Goal: Book appointment/travel/reservation

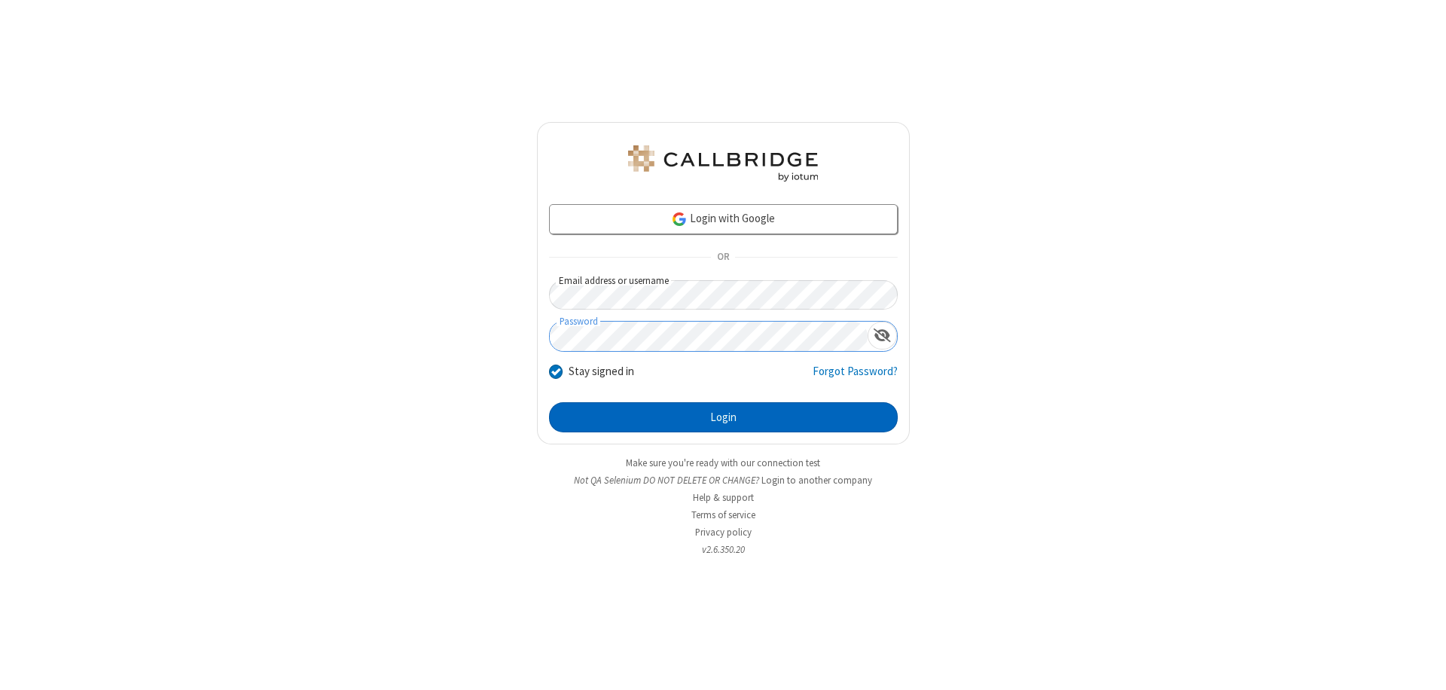
click at [723, 417] on button "Login" at bounding box center [723, 417] width 349 height 30
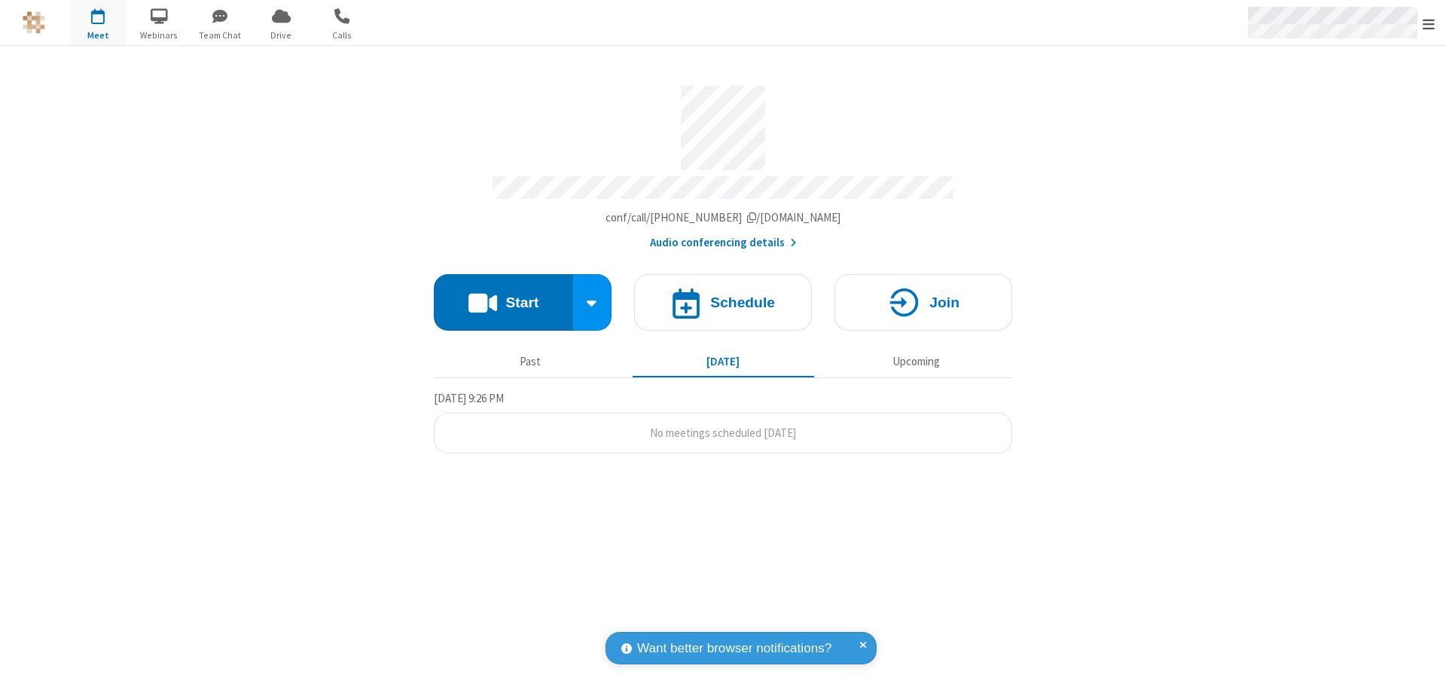
click at [1429, 23] on span "Open menu" at bounding box center [1429, 24] width 12 height 15
click at [98, 23] on span "button" at bounding box center [98, 16] width 56 height 26
click at [723, 295] on h4 "Schedule" at bounding box center [742, 302] width 65 height 14
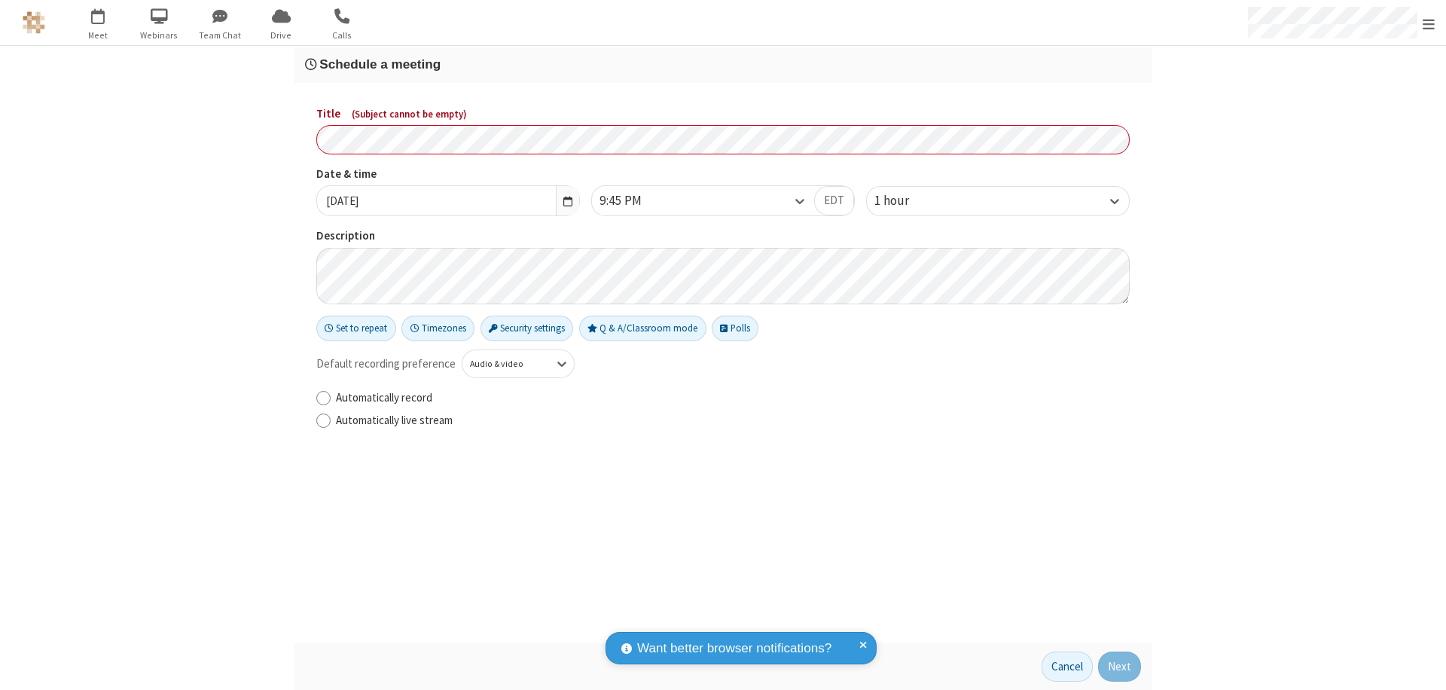
click at [723, 64] on h3 "Schedule a meeting" at bounding box center [723, 64] width 836 height 14
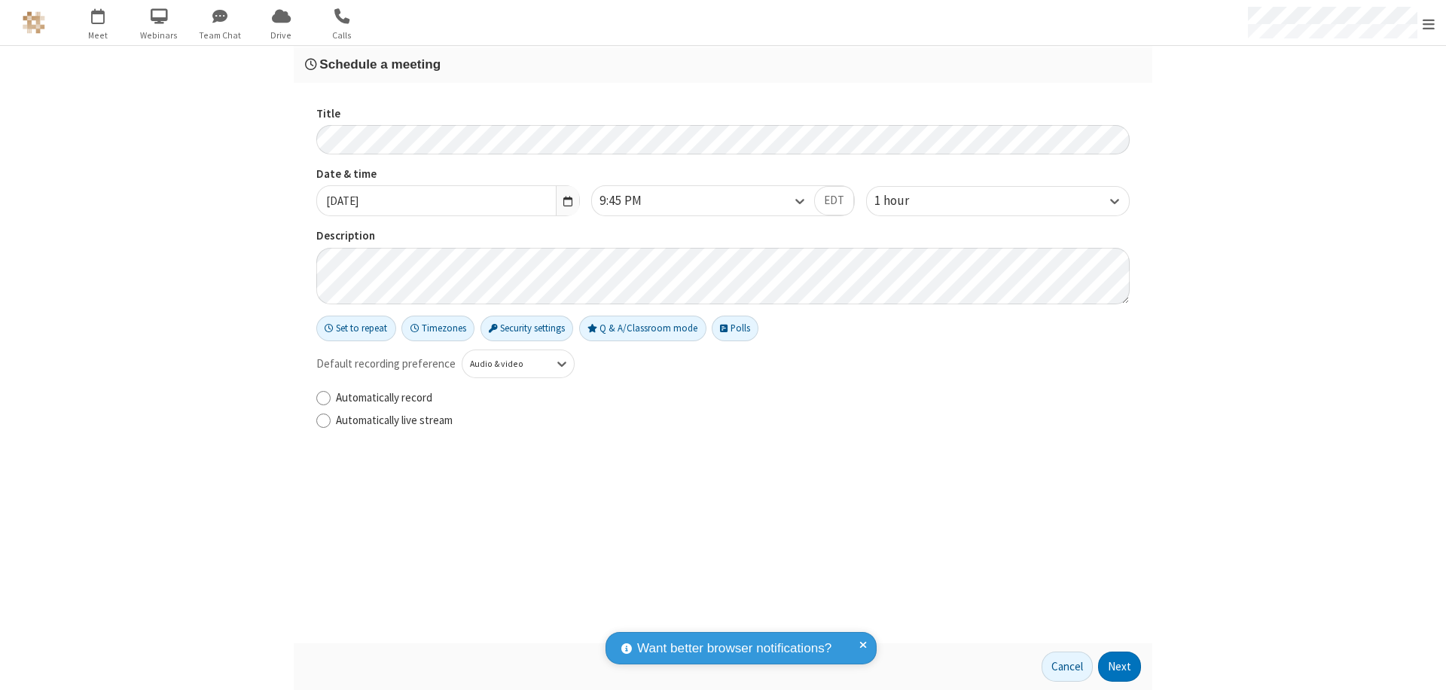
click at [1120, 667] on button "Next" at bounding box center [1119, 666] width 43 height 30
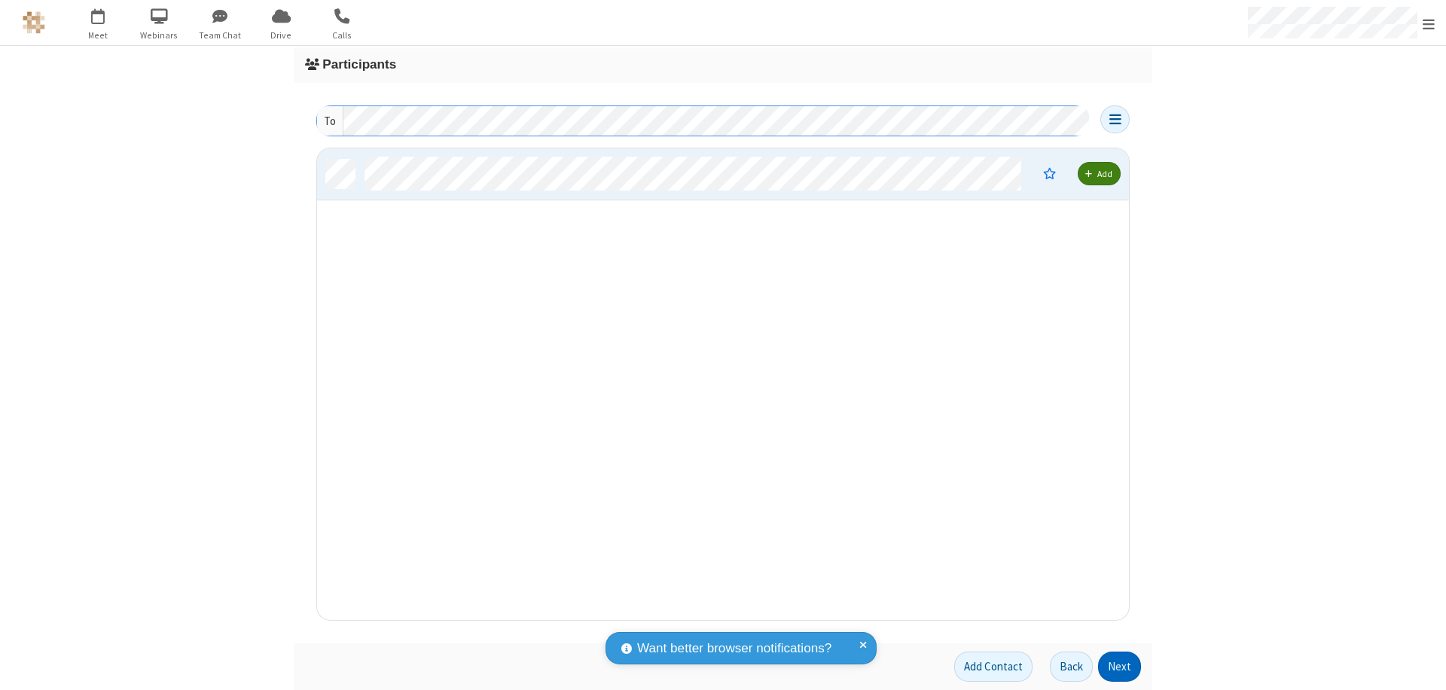
click at [1120, 667] on button "Next" at bounding box center [1119, 666] width 43 height 30
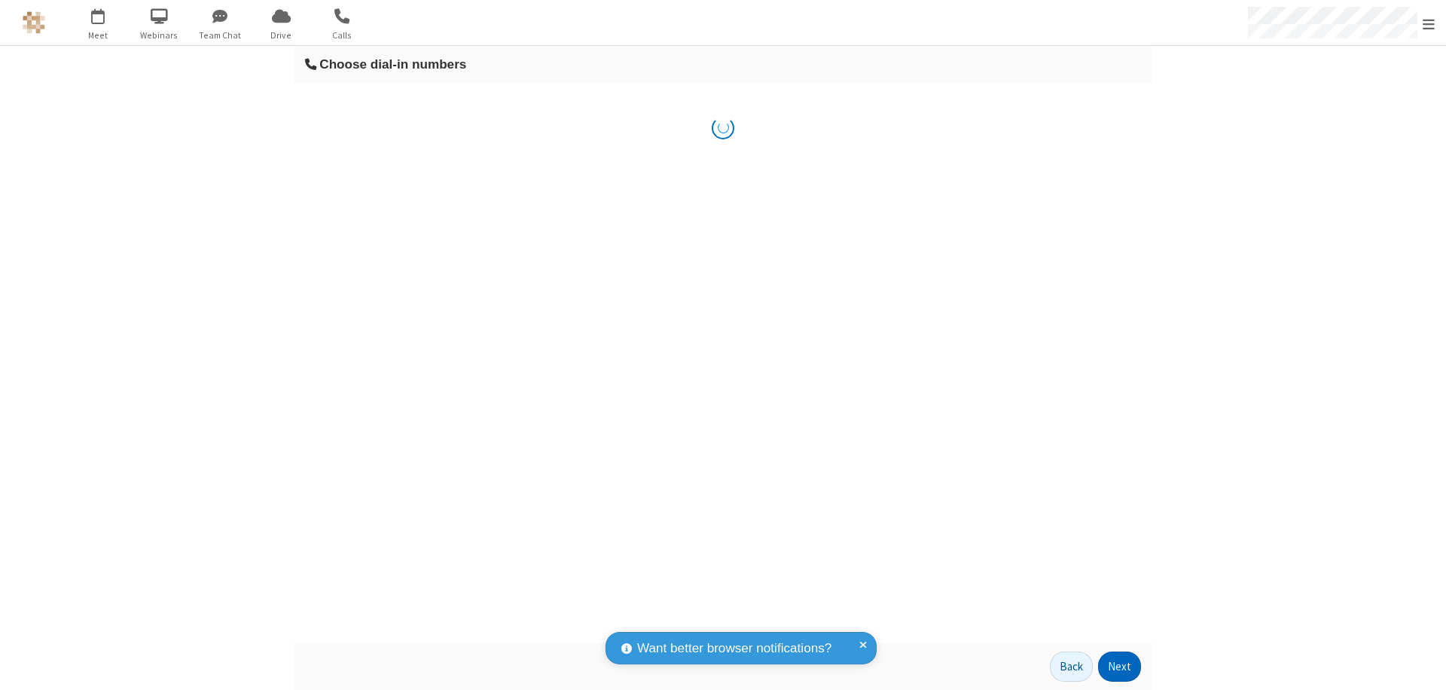
click at [1120, 667] on button "Next" at bounding box center [1119, 666] width 43 height 30
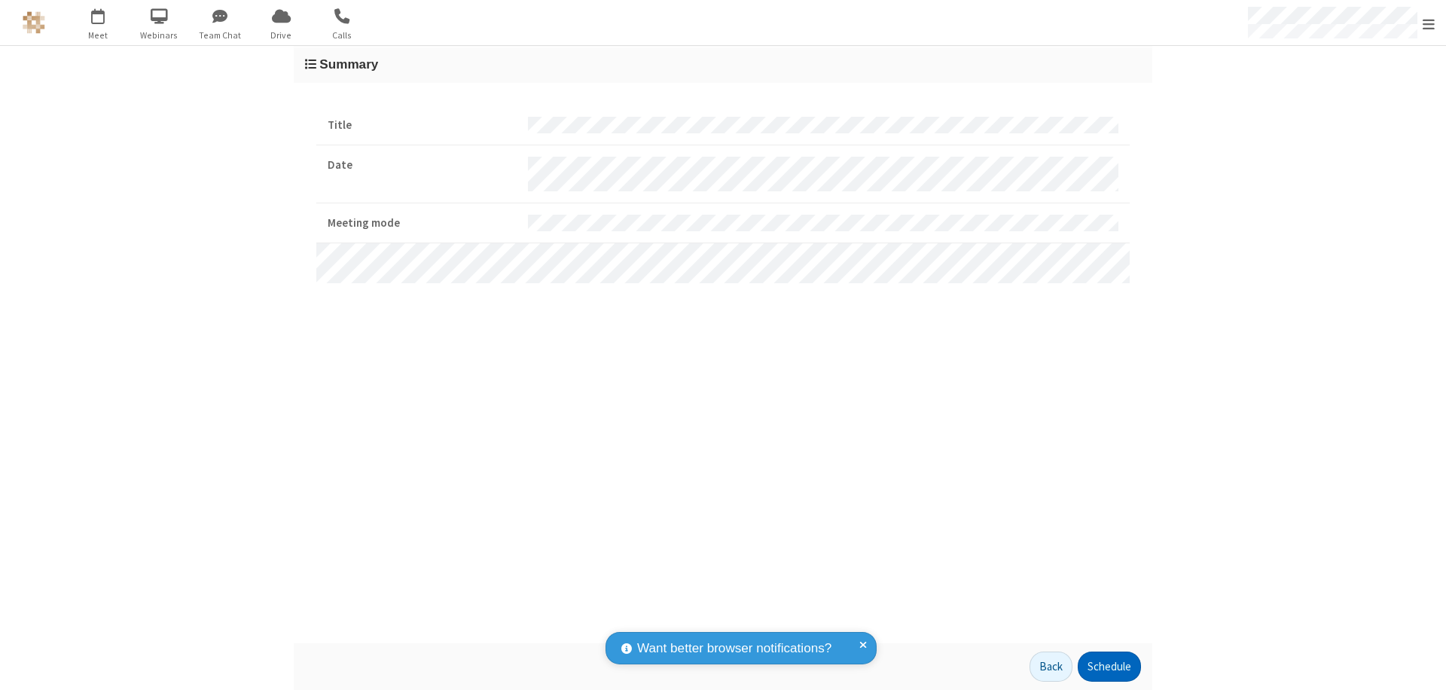
click at [1109, 667] on button "Schedule" at bounding box center [1109, 666] width 63 height 30
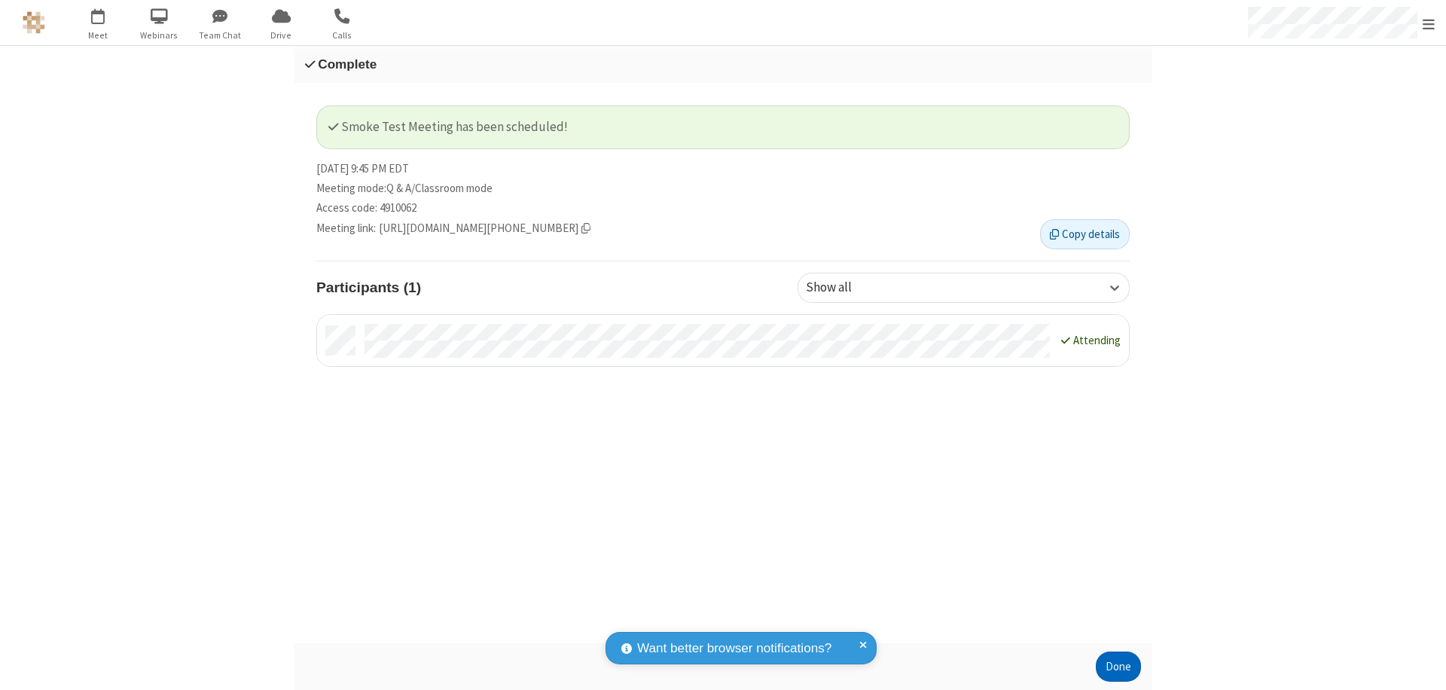
click at [1118, 667] on button "Done" at bounding box center [1118, 666] width 45 height 30
